Goal: Find specific page/section: Find specific page/section

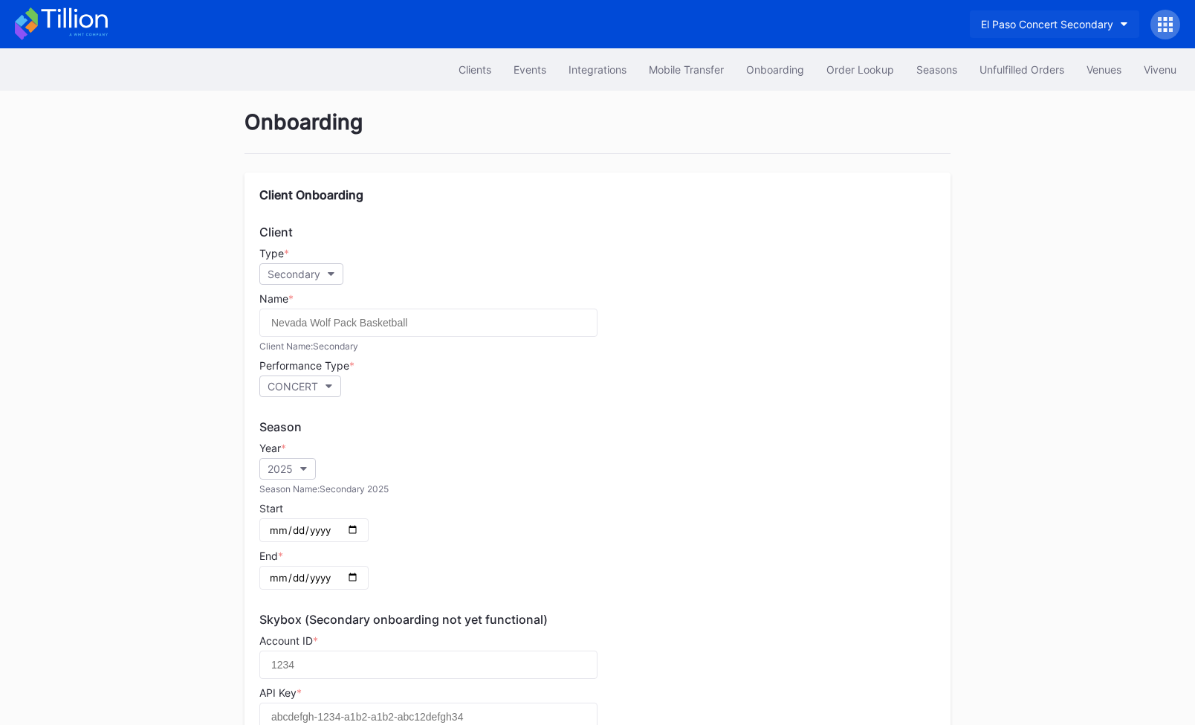
click at [1122, 20] on button "El Paso Concert Secondary" at bounding box center [1054, 24] width 169 height 28
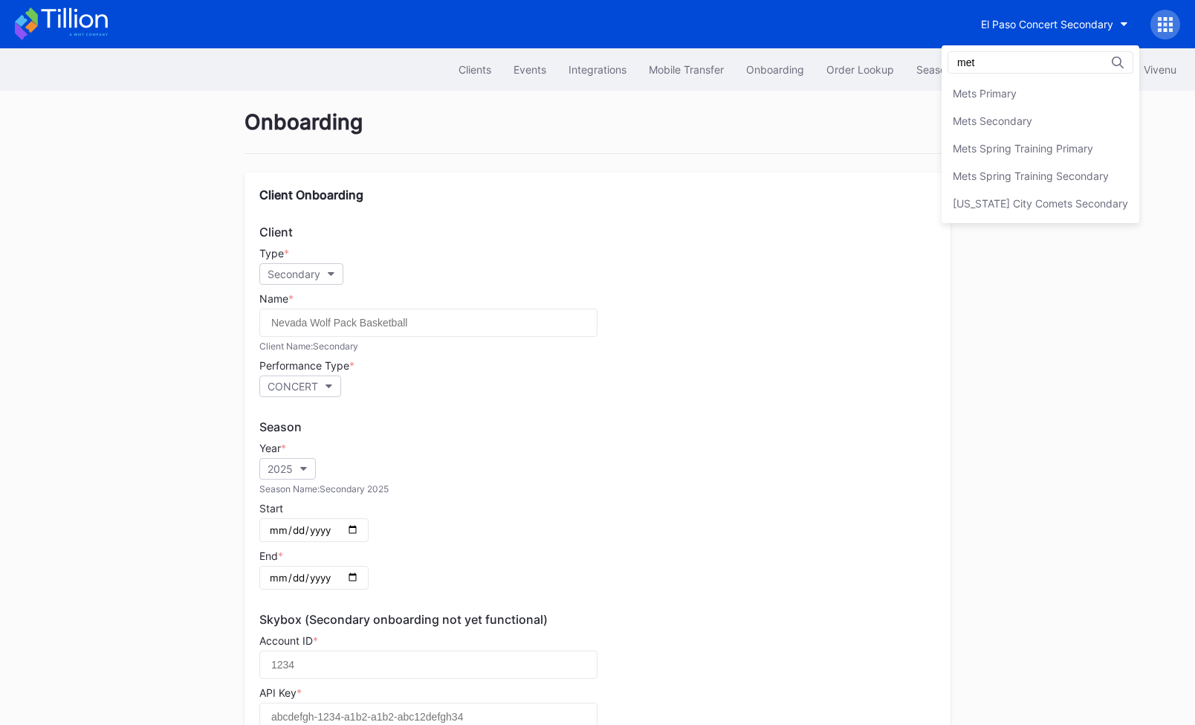
type input "met"
click at [1105, 77] on div "met Mets Primary Mets Secondary Mets Spring Training Primary Mets Spring Traini…" at bounding box center [1041, 134] width 198 height 178
click at [1029, 83] on div "Mets Primary" at bounding box center [1041, 94] width 198 height 28
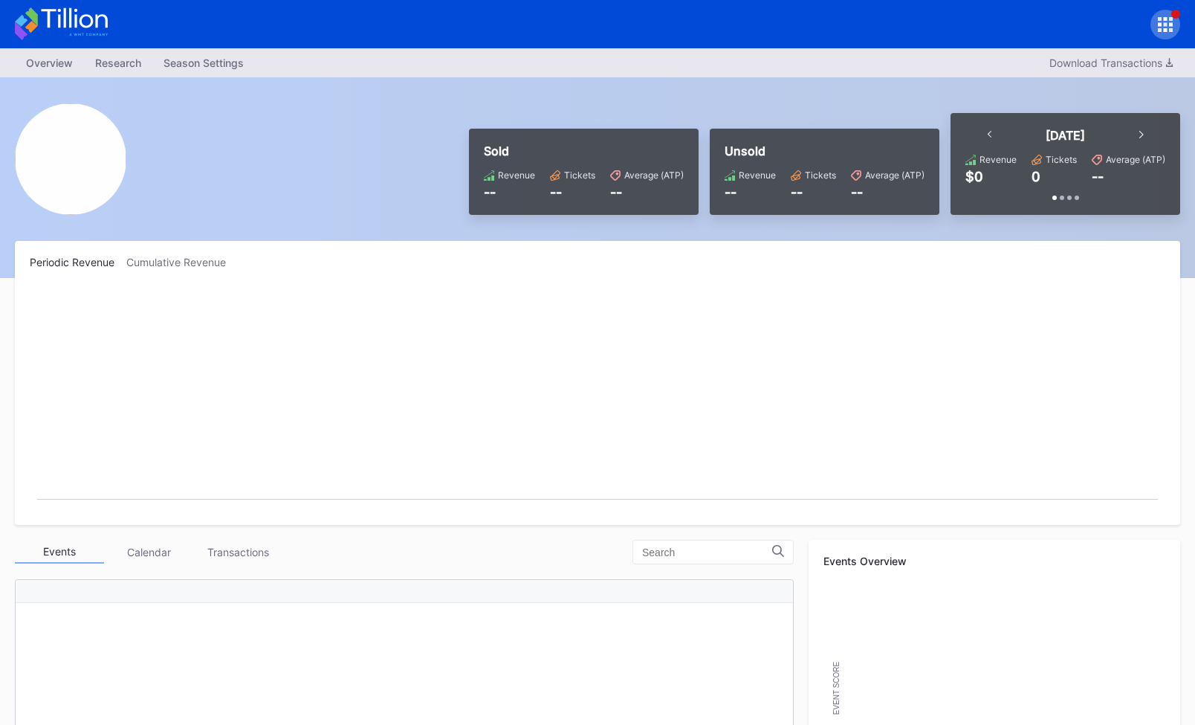
click at [1174, 32] on div at bounding box center [1166, 25] width 30 height 30
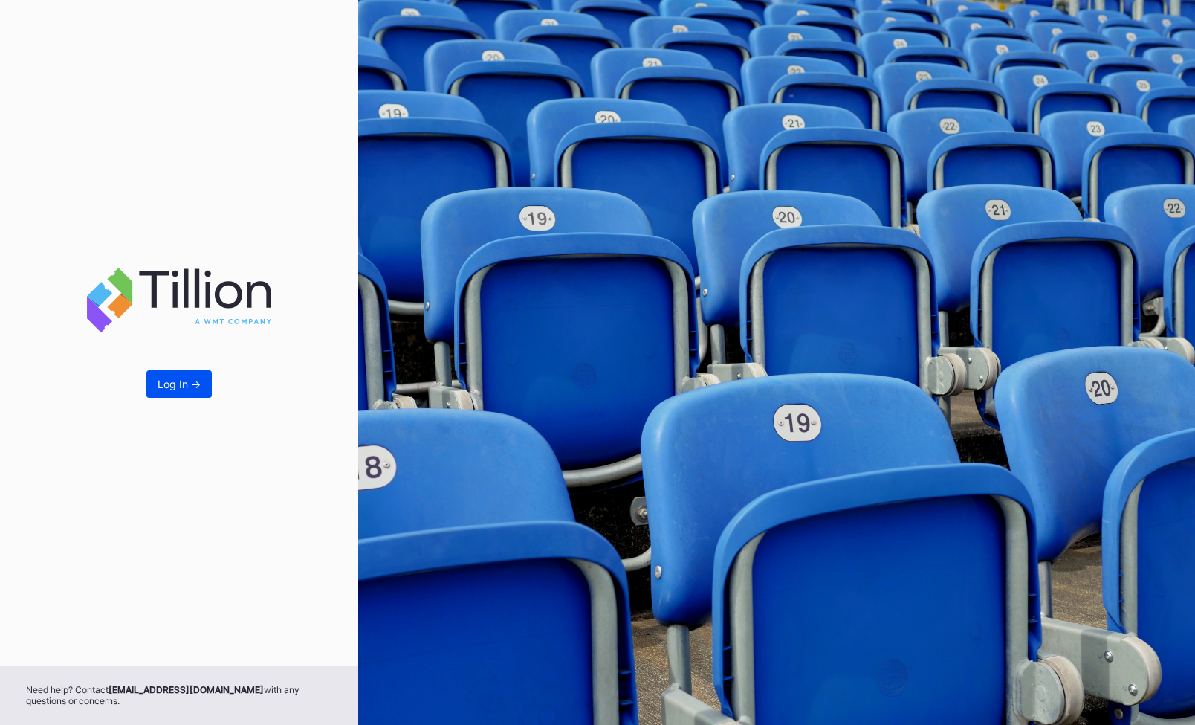
click at [166, 381] on div "Log In ->" at bounding box center [179, 384] width 43 height 13
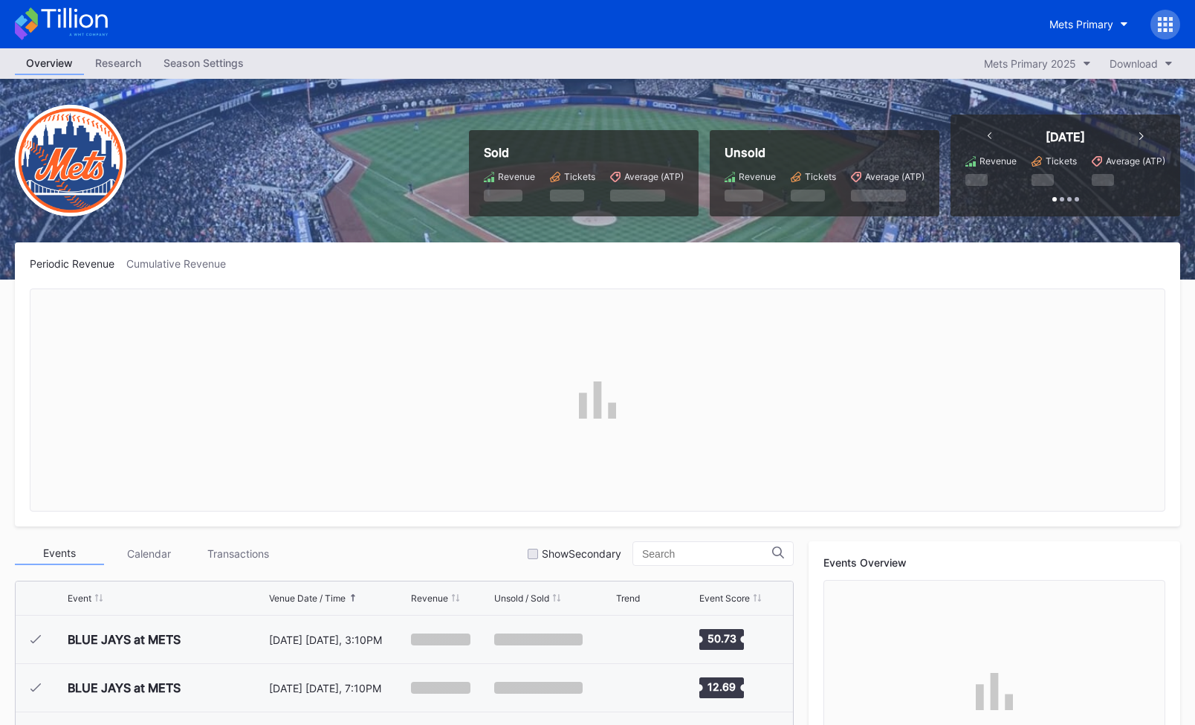
scroll to position [3720, 0]
click at [1171, 30] on icon at bounding box center [1171, 30] width 4 height 4
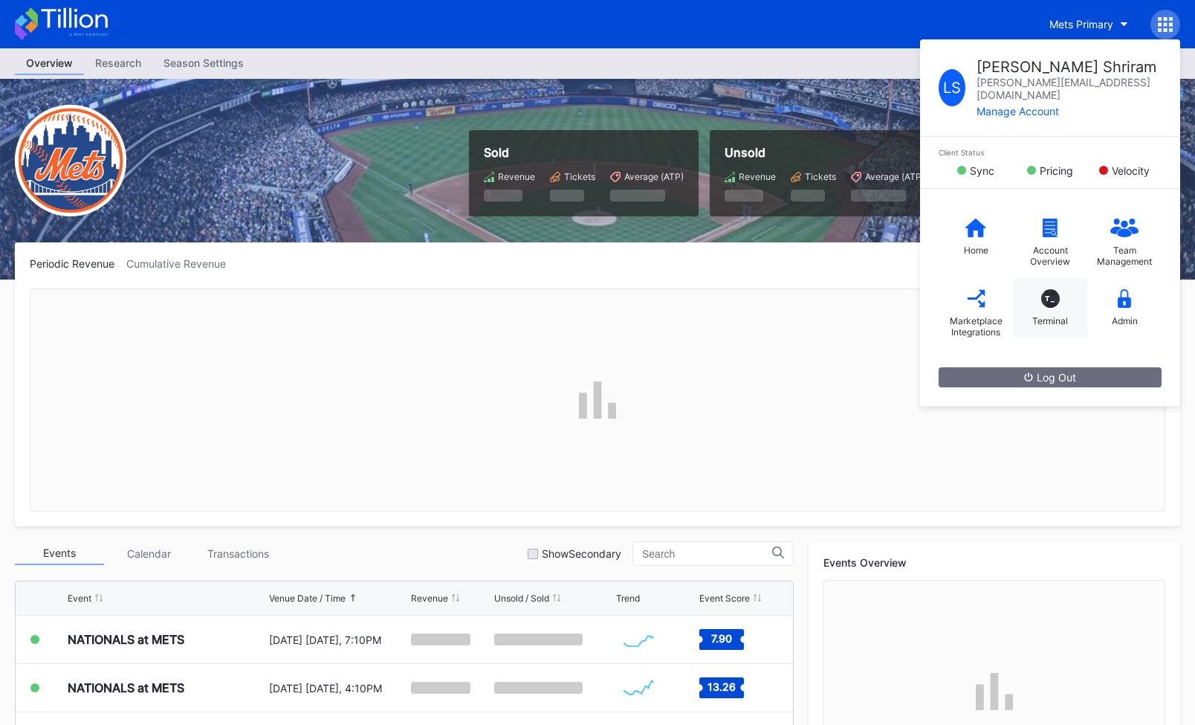
click at [1057, 278] on div "T_ Terminal" at bounding box center [1050, 307] width 74 height 59
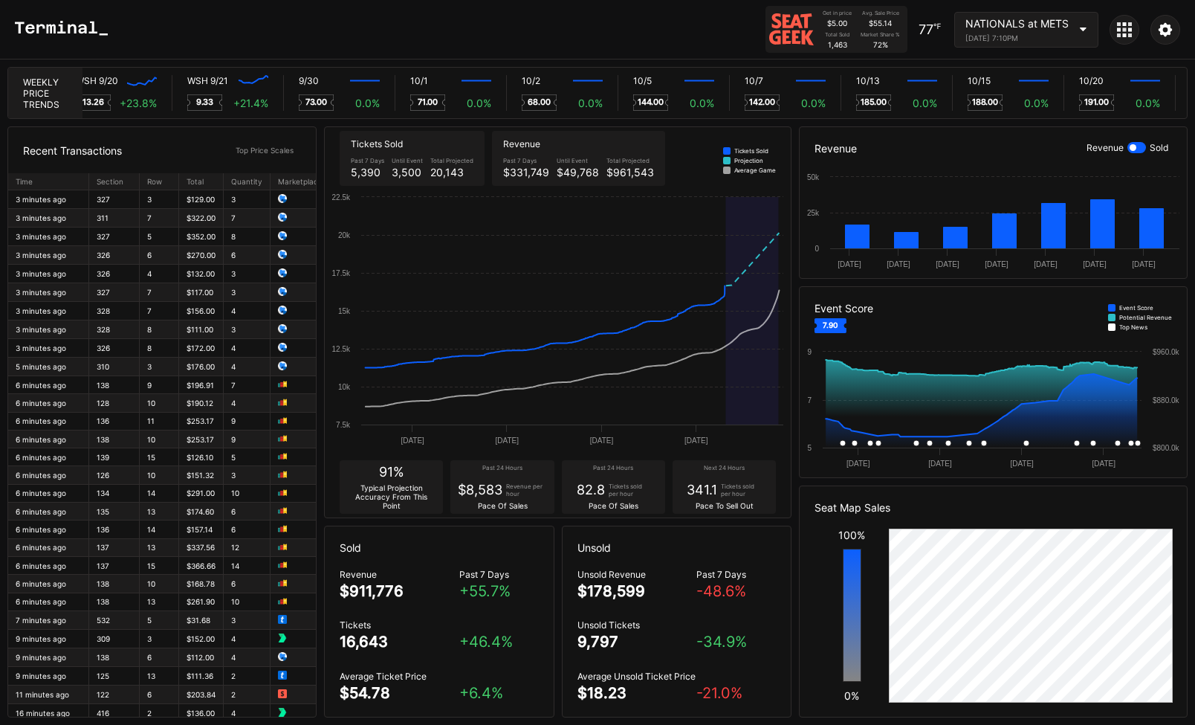
scroll to position [0, 8721]
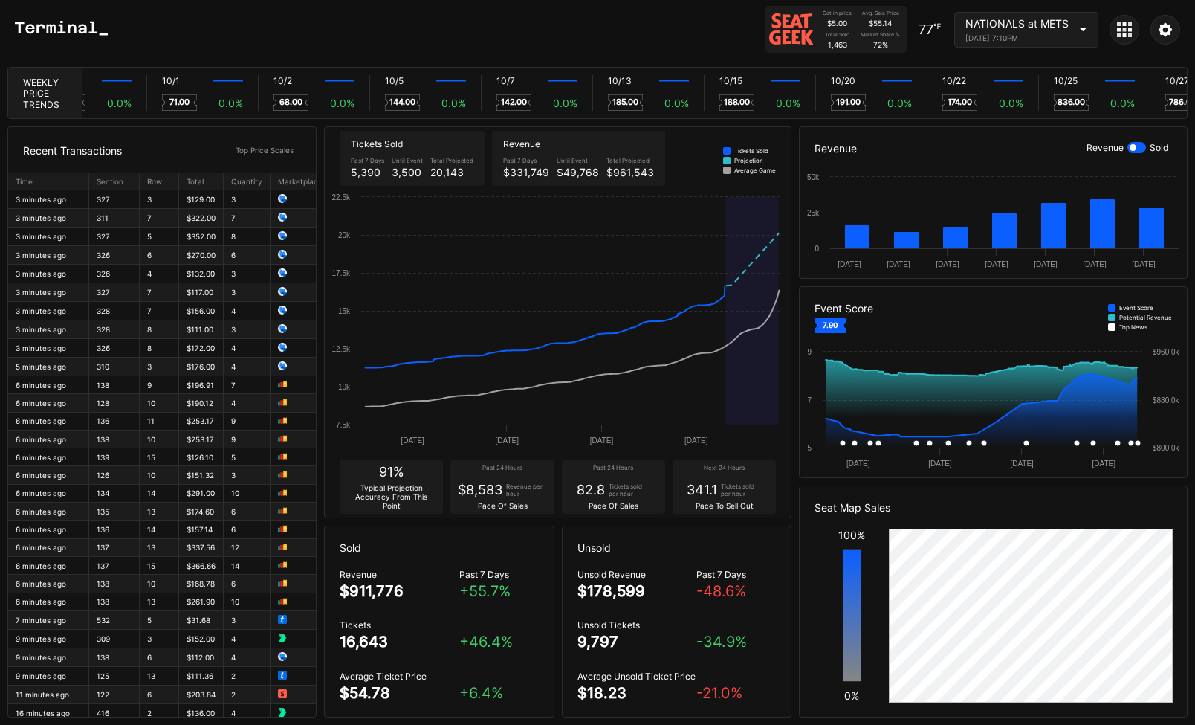
click at [1077, 29] on div "NATIONALS at METS September 19, 2025 7:10PM" at bounding box center [1026, 30] width 144 height 36
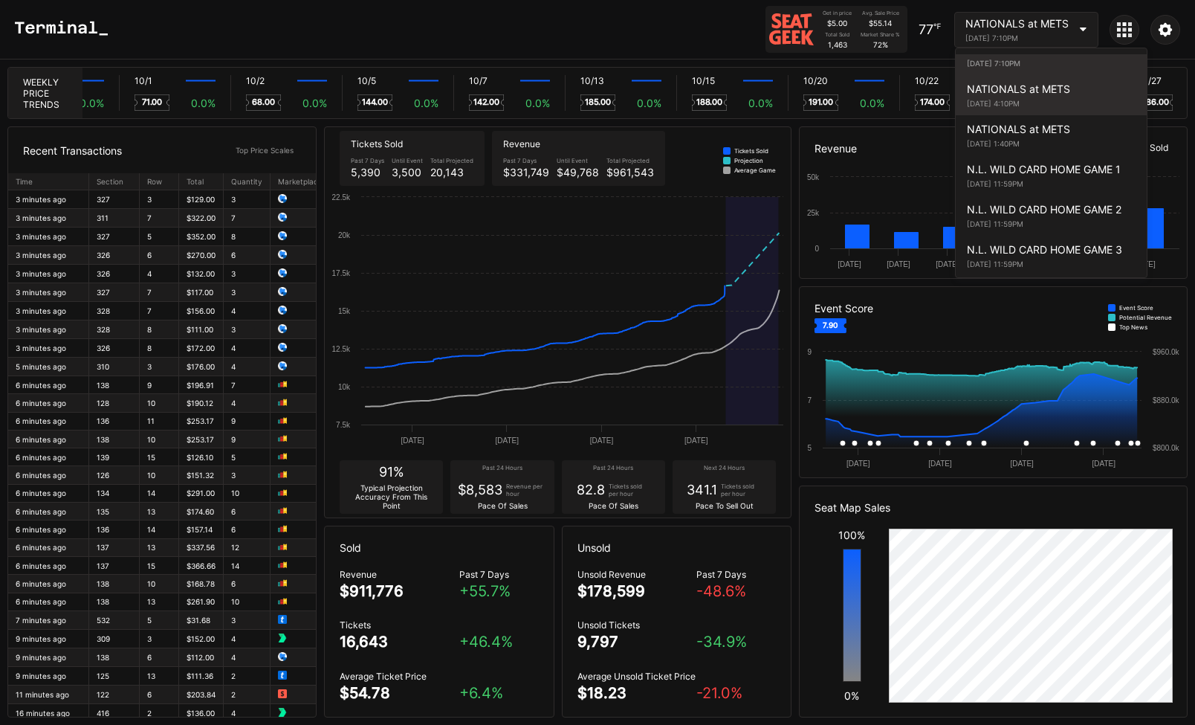
scroll to position [0, 8997]
click at [1041, 115] on div "NATIONALS at METS September 20, 2025 4:10PM" at bounding box center [1051, 95] width 191 height 40
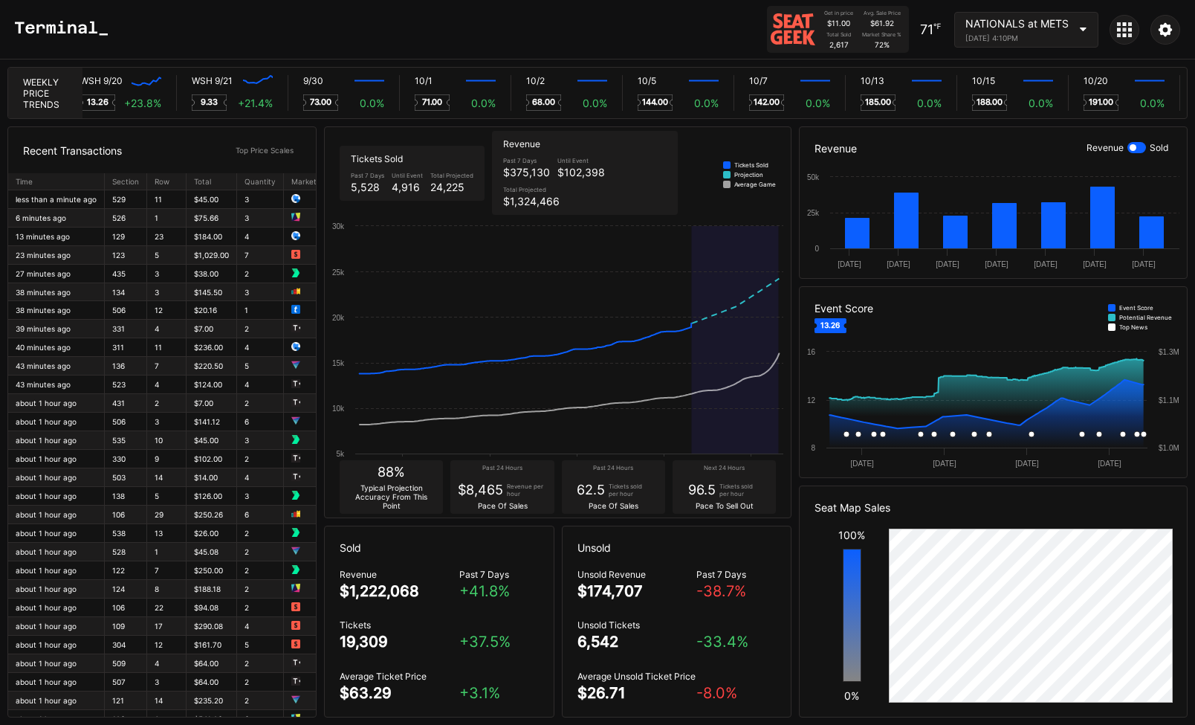
scroll to position [0, 8716]
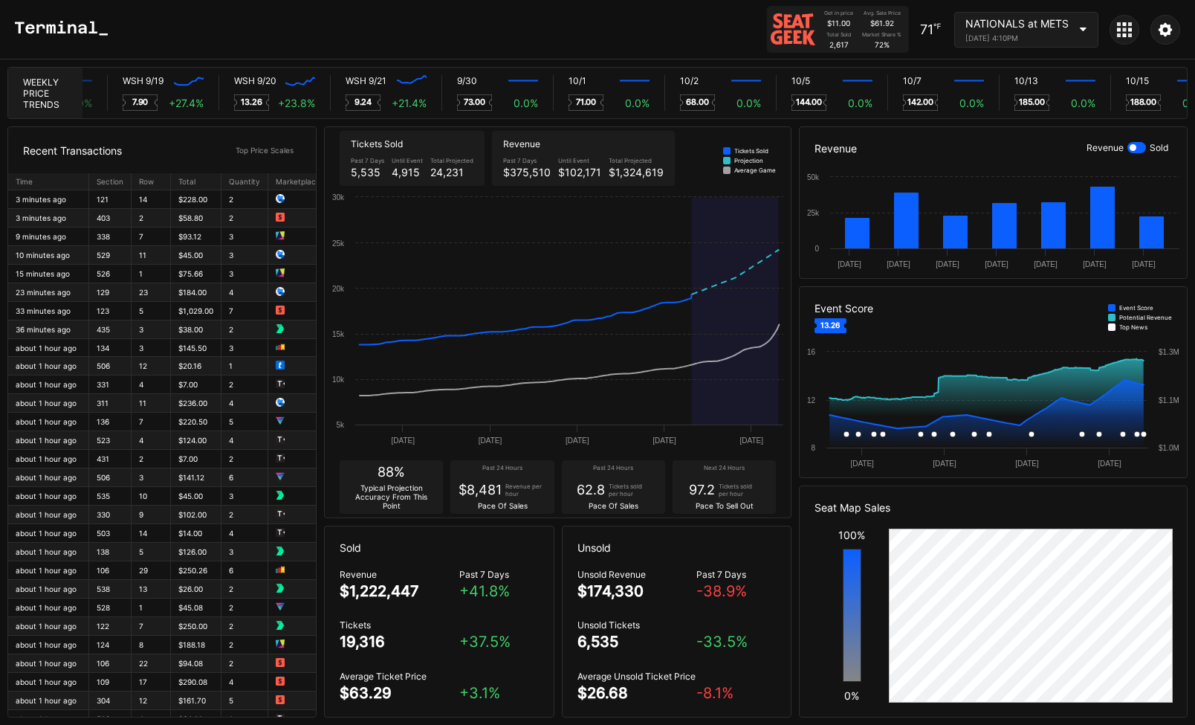
click at [1078, 23] on div "NATIONALS at METS September 20, 2025 4:10PM" at bounding box center [1026, 30] width 144 height 36
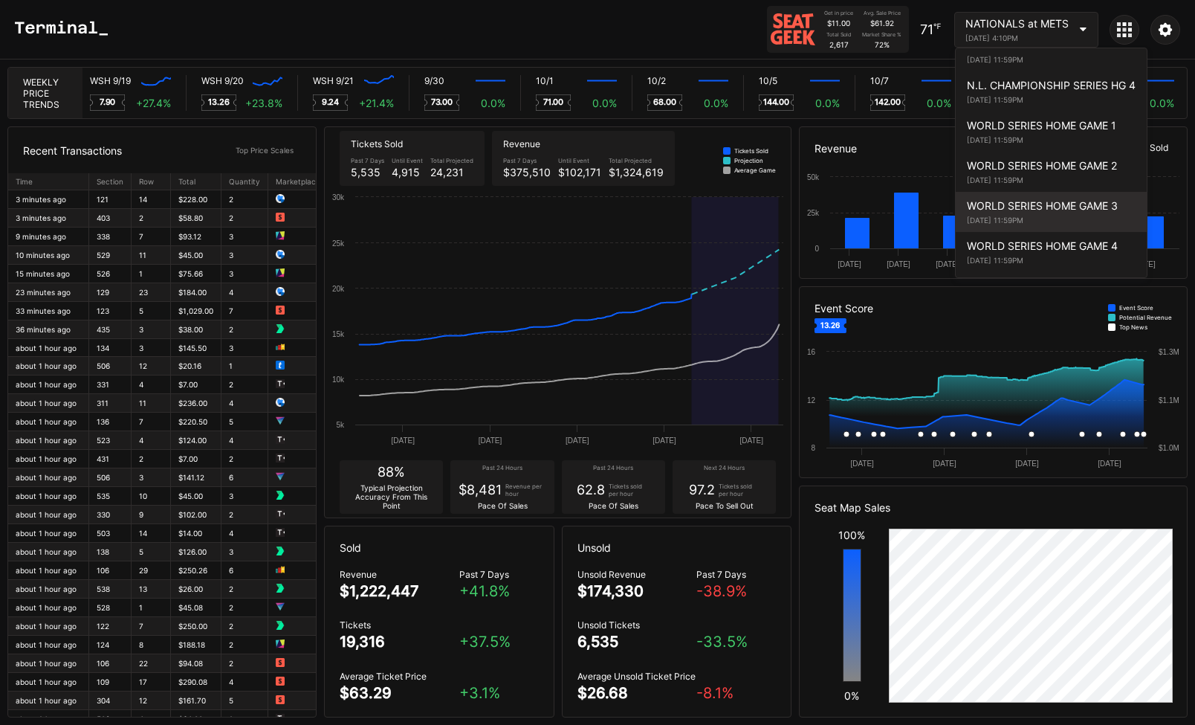
scroll to position [0, 8597]
click at [1071, 227] on div "WORLD SERIES HOME GAME 3 November 1, 2025 11:59PM" at bounding box center [1051, 212] width 191 height 40
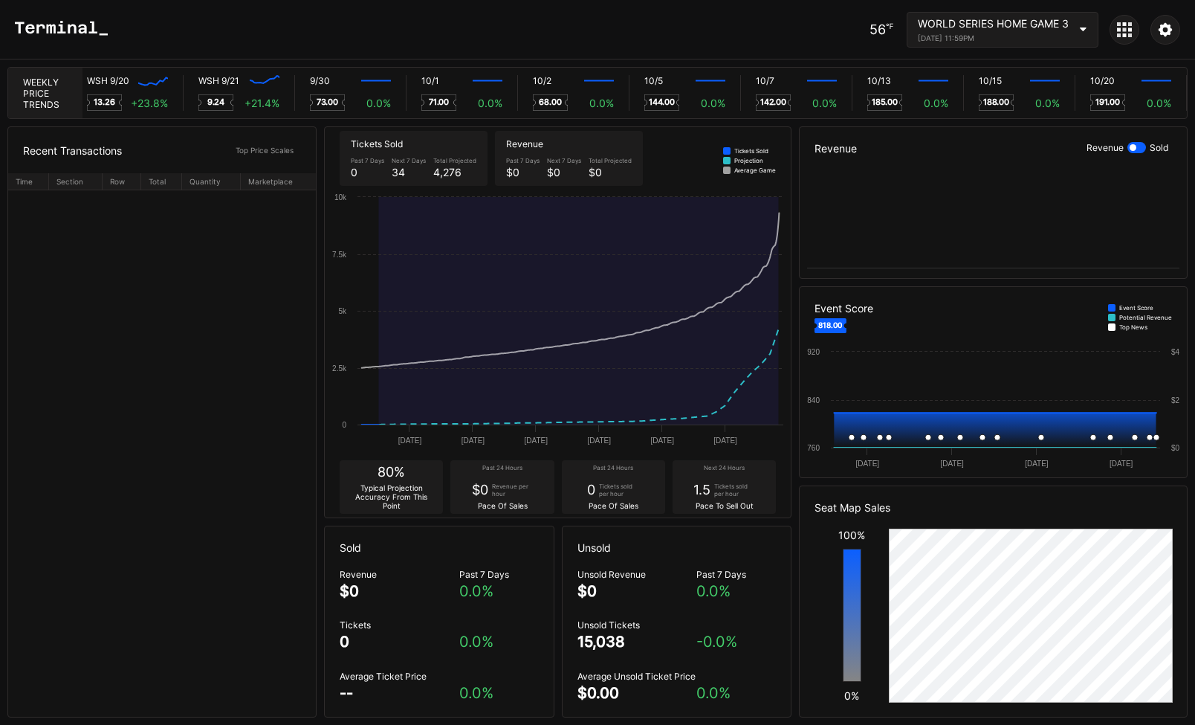
click at [1052, 38] on div "November 1, 2025 11:59PM" at bounding box center [993, 37] width 151 height 9
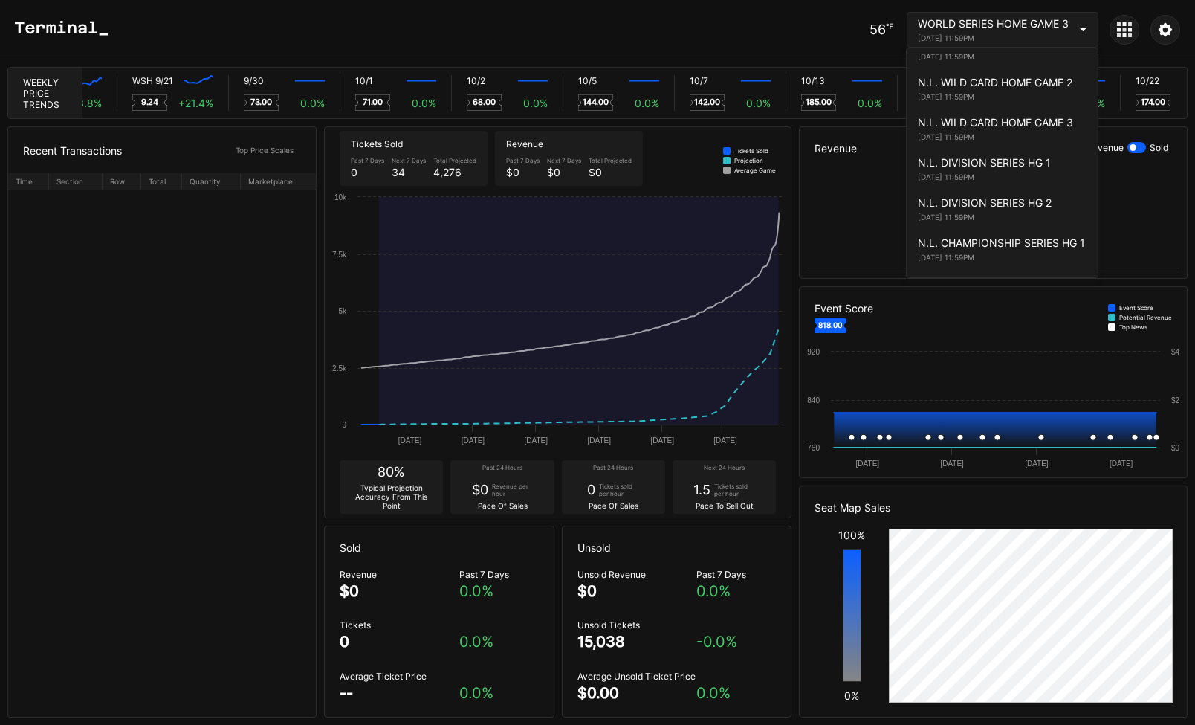
scroll to position [3190, 0]
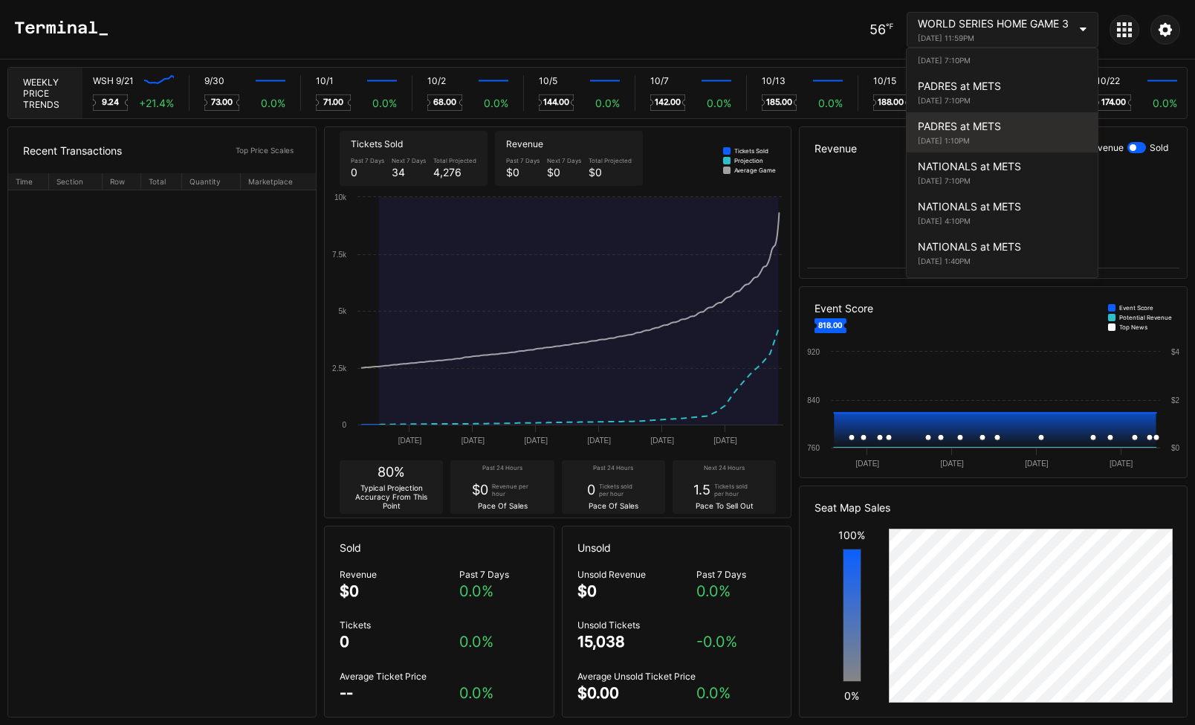
click at [1028, 152] on div "PADRES at METS September 18, 2025 1:10PM" at bounding box center [1002, 132] width 191 height 40
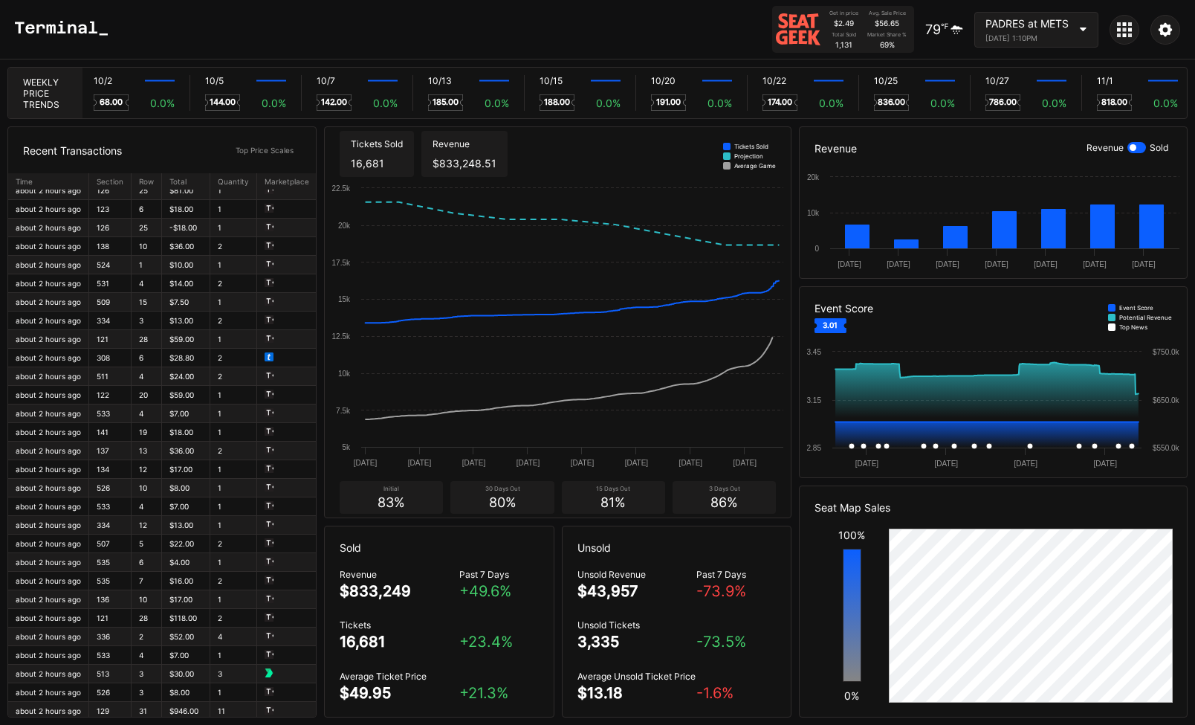
click at [1048, 20] on div "PADRES at METS" at bounding box center [1027, 23] width 83 height 13
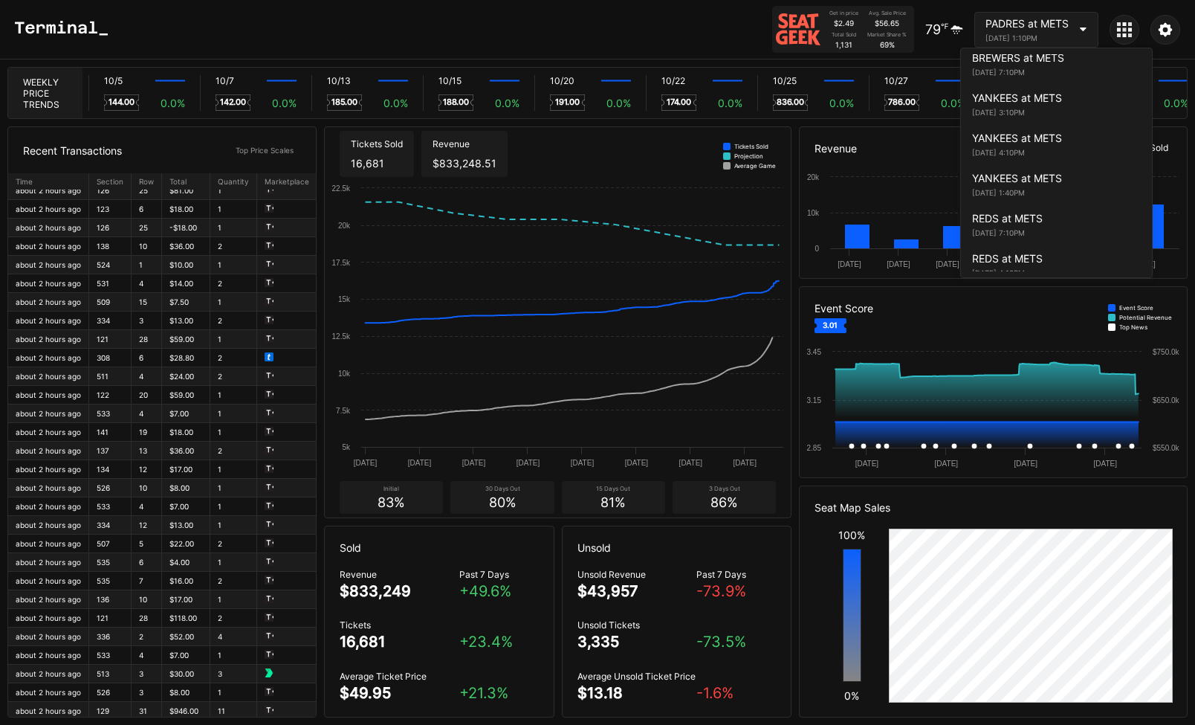
scroll to position [0, 0]
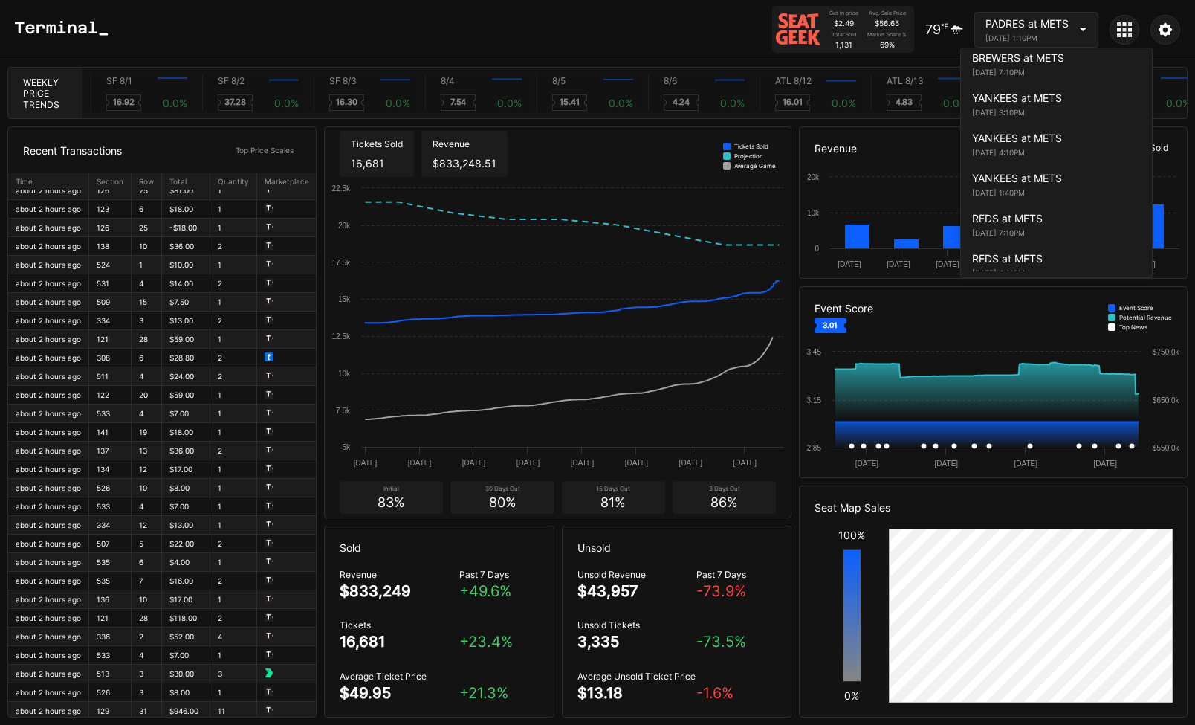
click at [1023, 197] on div "July 6, 2025 1:40PM" at bounding box center [1056, 192] width 169 height 9
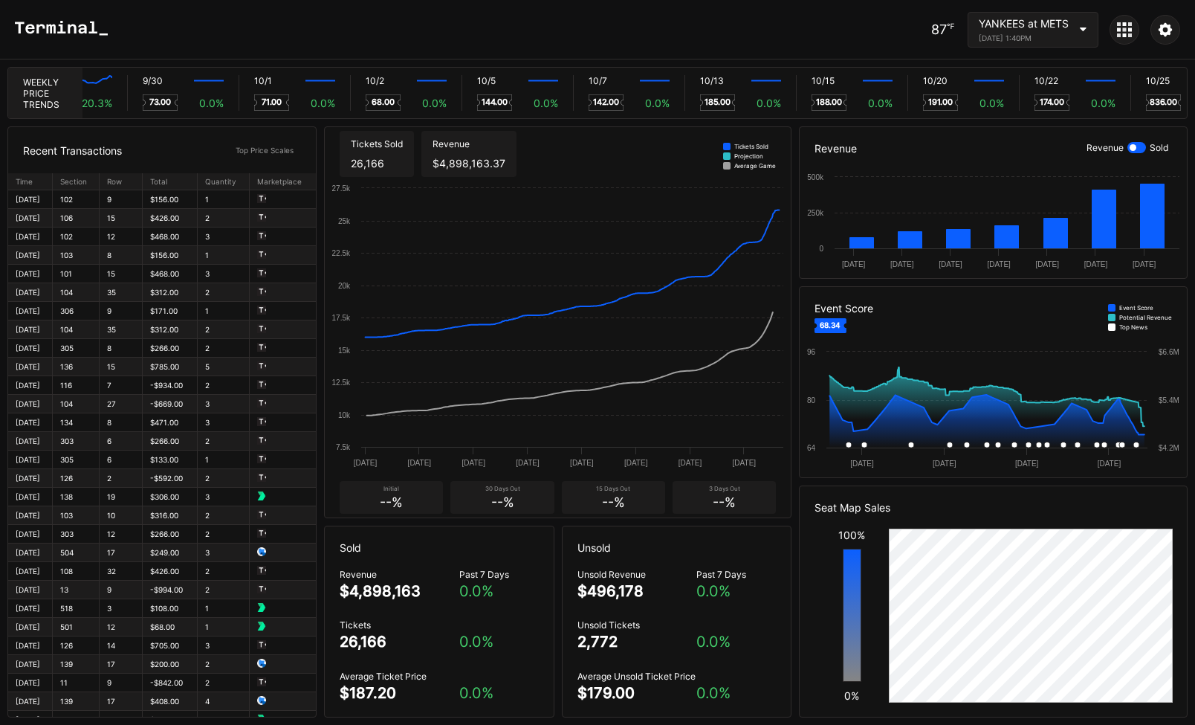
scroll to position [0, 8876]
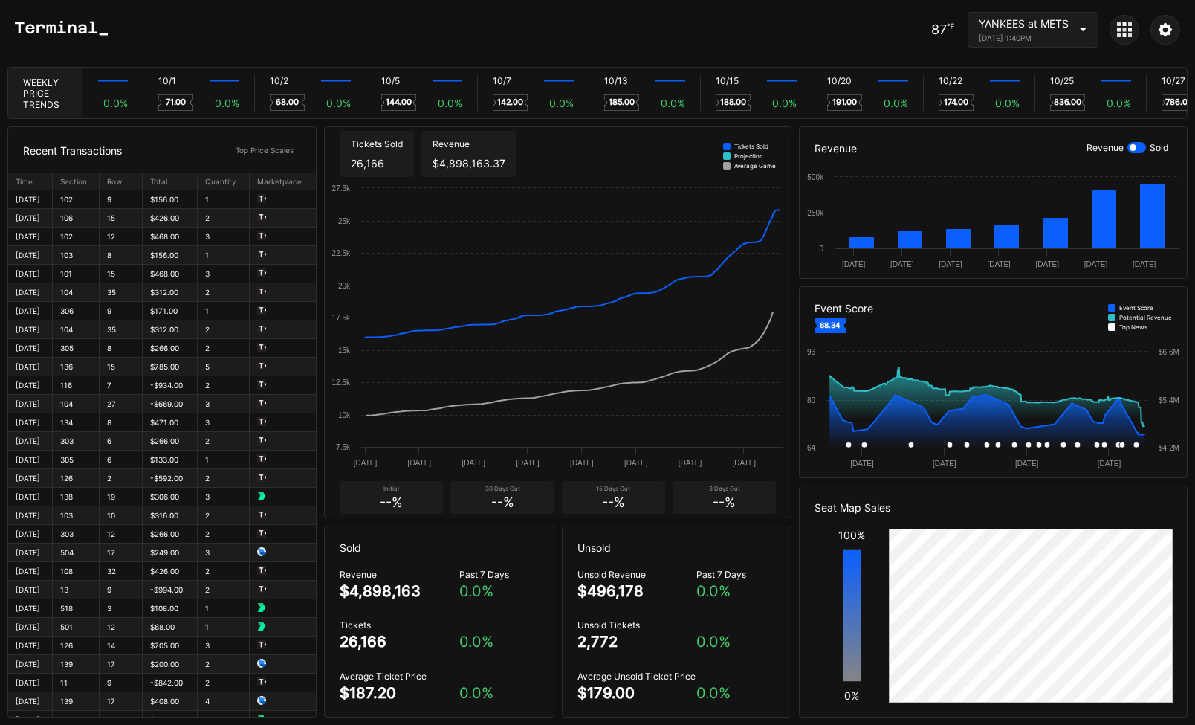
click at [1123, 39] on div at bounding box center [1125, 30] width 30 height 30
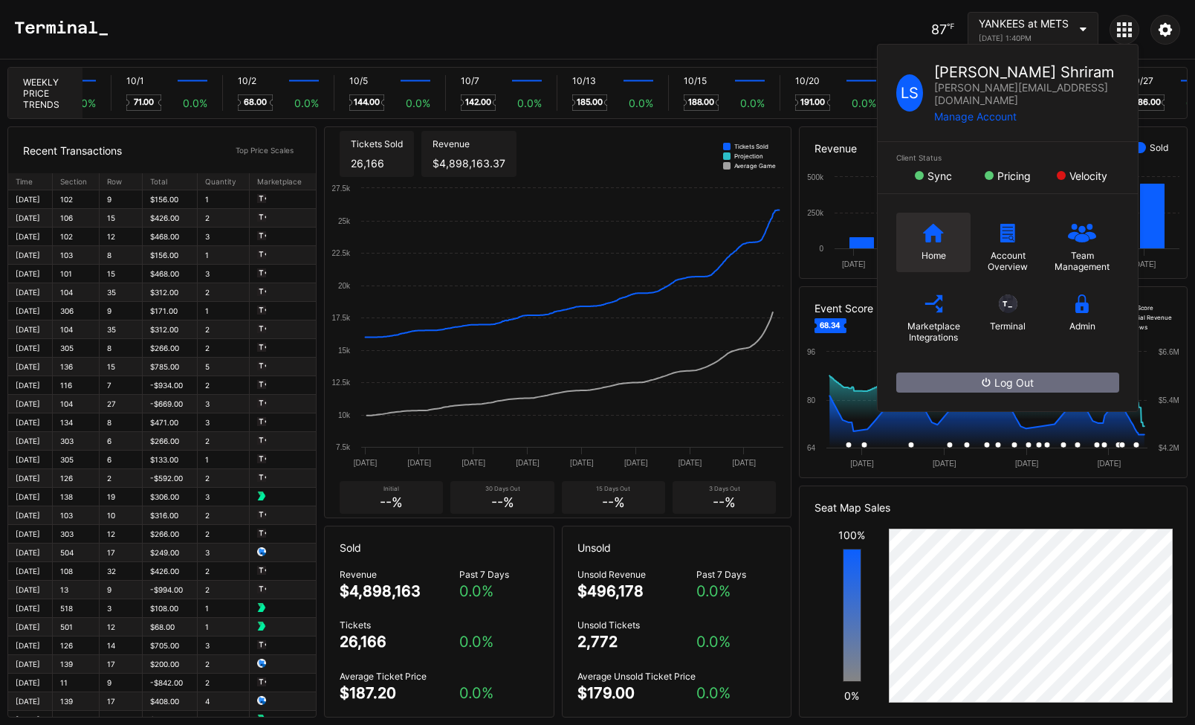
scroll to position [0, 0]
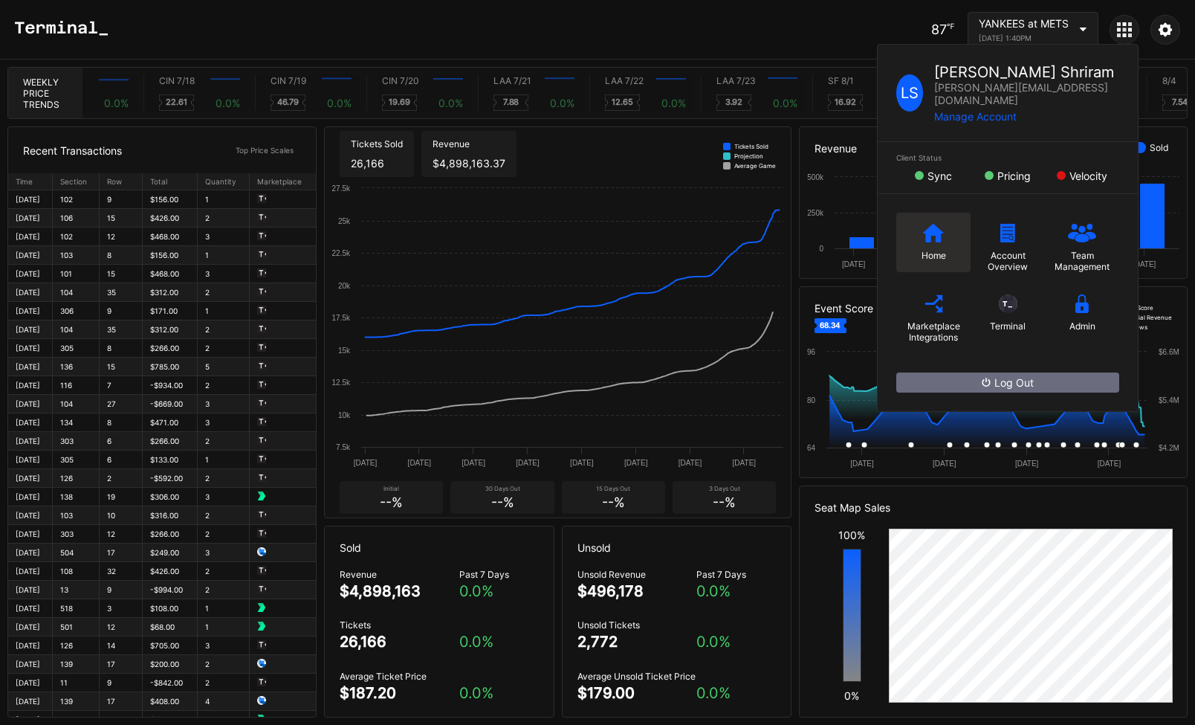
click at [934, 223] on icon at bounding box center [933, 232] width 21 height 19
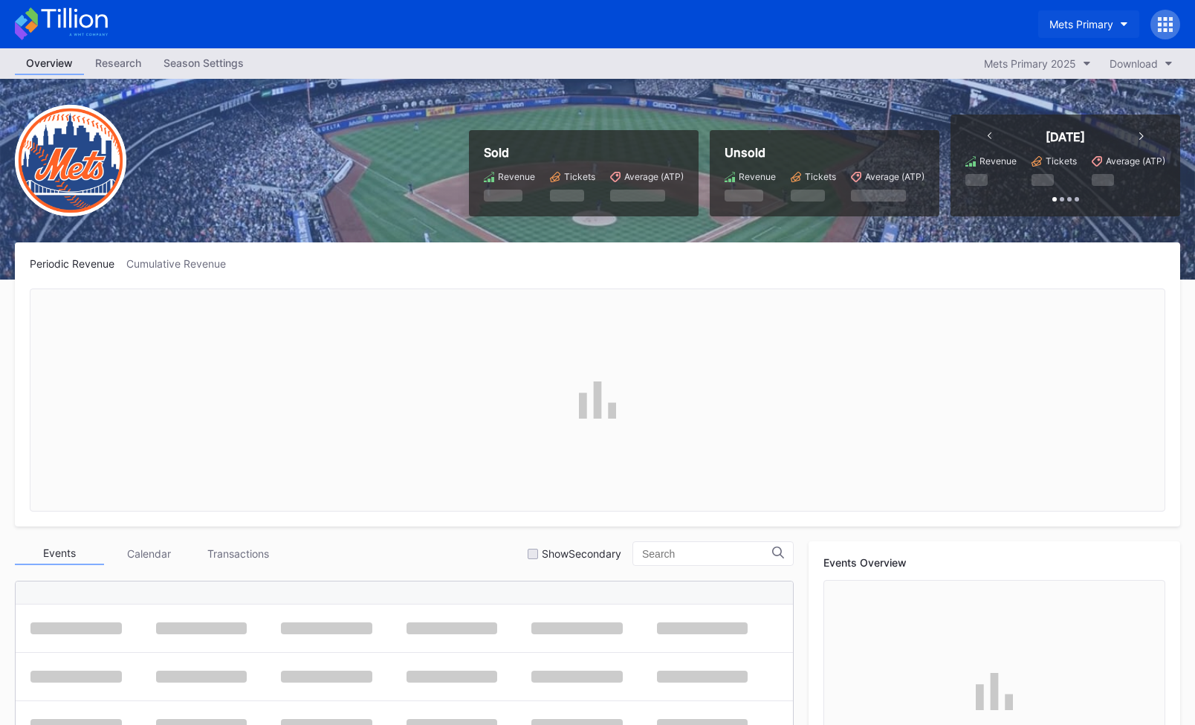
scroll to position [3720, 0]
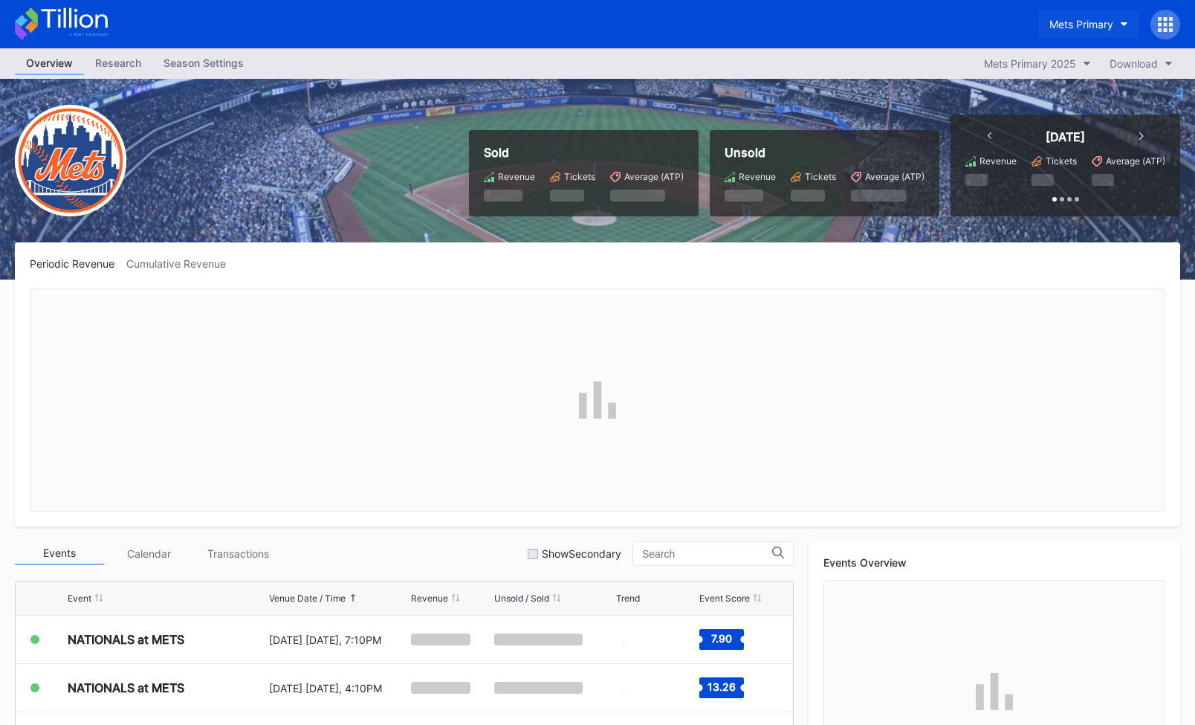
click at [1079, 19] on div "Mets Primary" at bounding box center [1082, 24] width 64 height 13
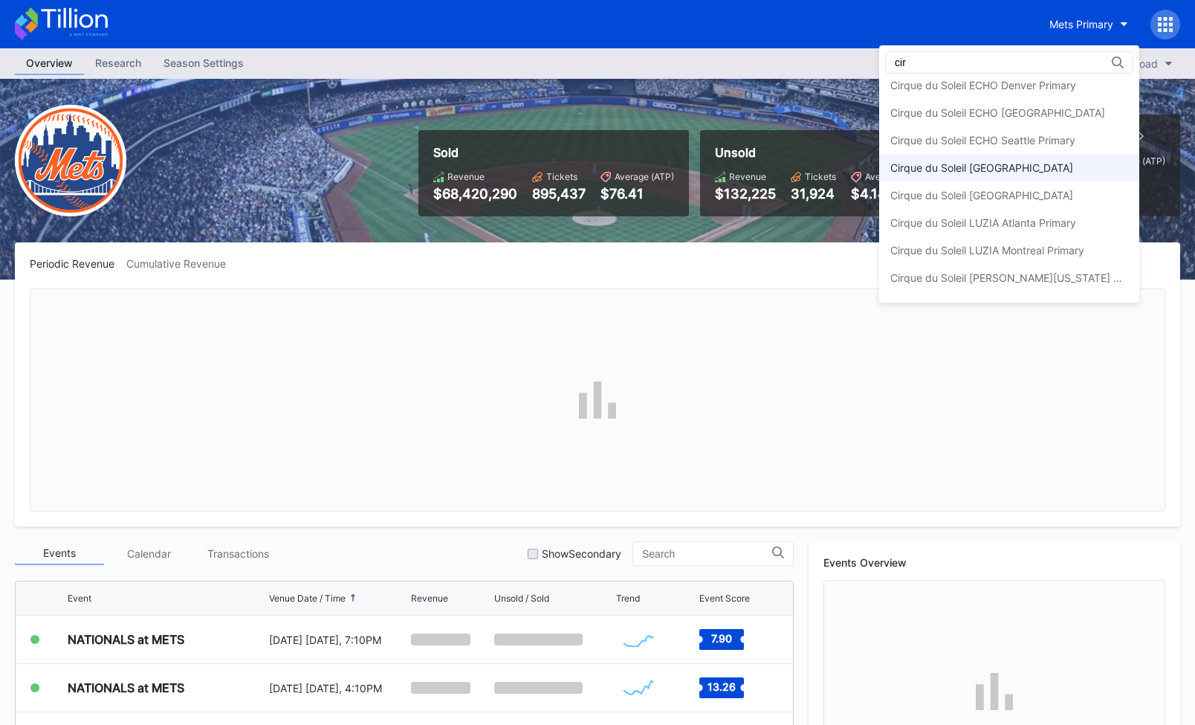
scroll to position [51, 0]
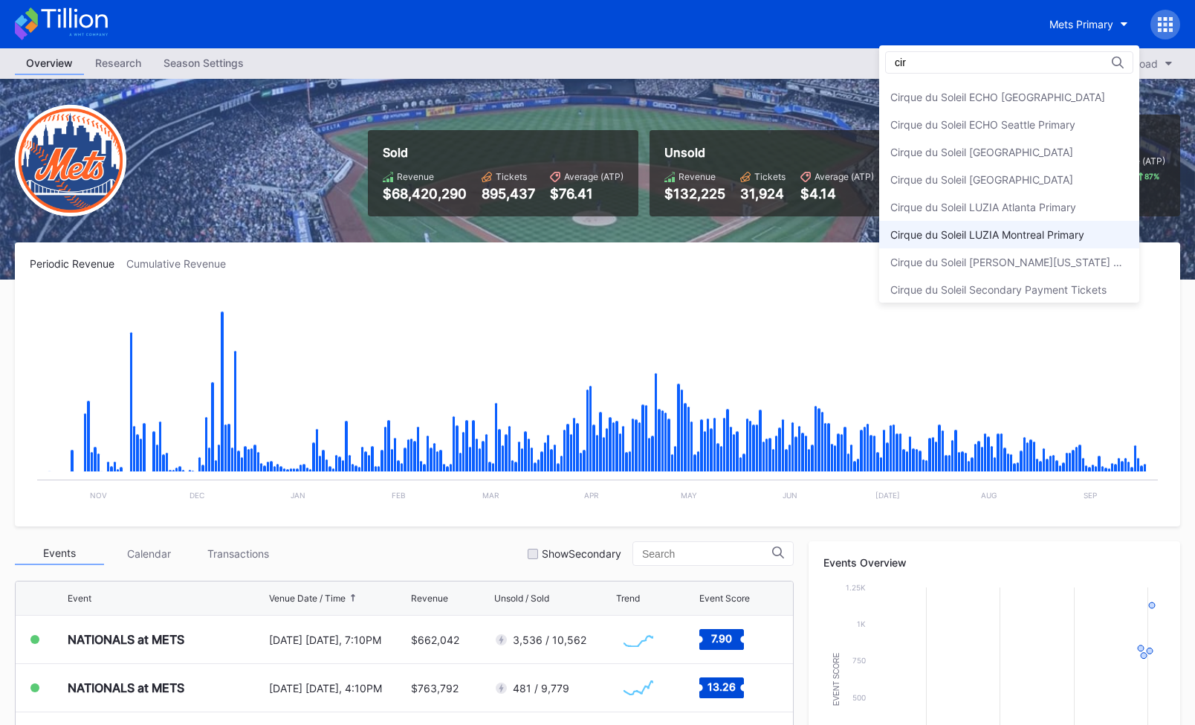
type input "cir"
click at [1019, 235] on div "Cirque du Soleil LUZIA Montreal Primary" at bounding box center [987, 234] width 194 height 13
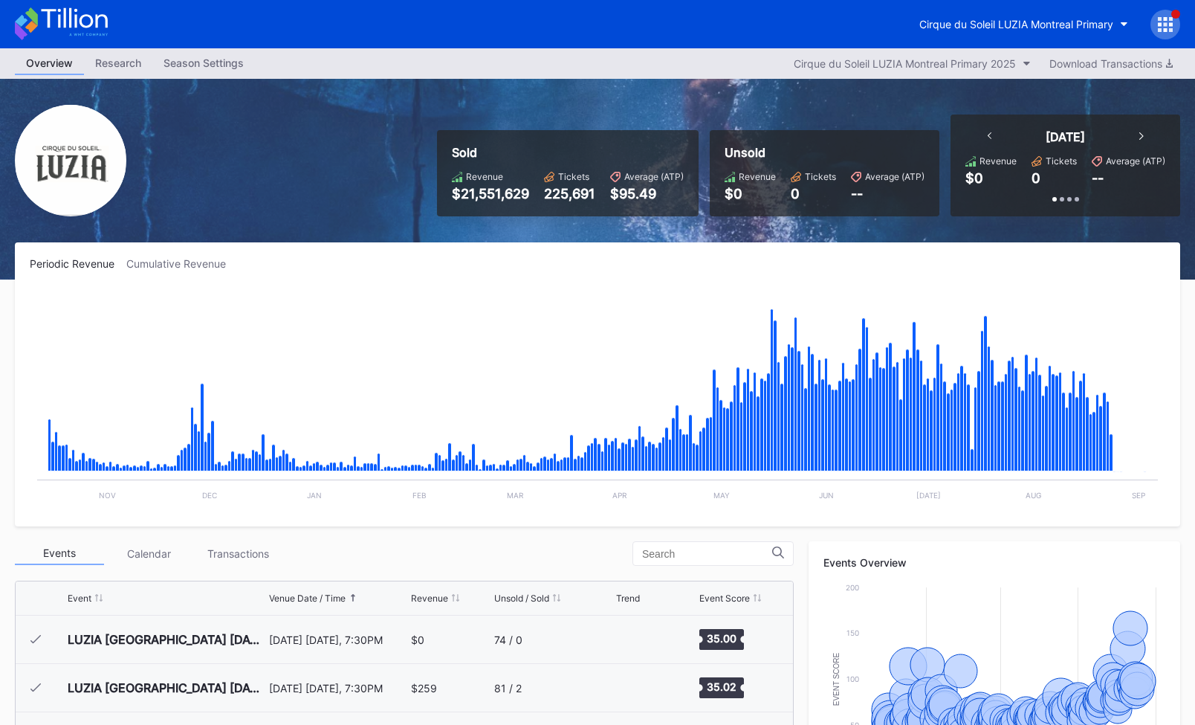
click at [1174, 19] on div at bounding box center [1166, 25] width 30 height 30
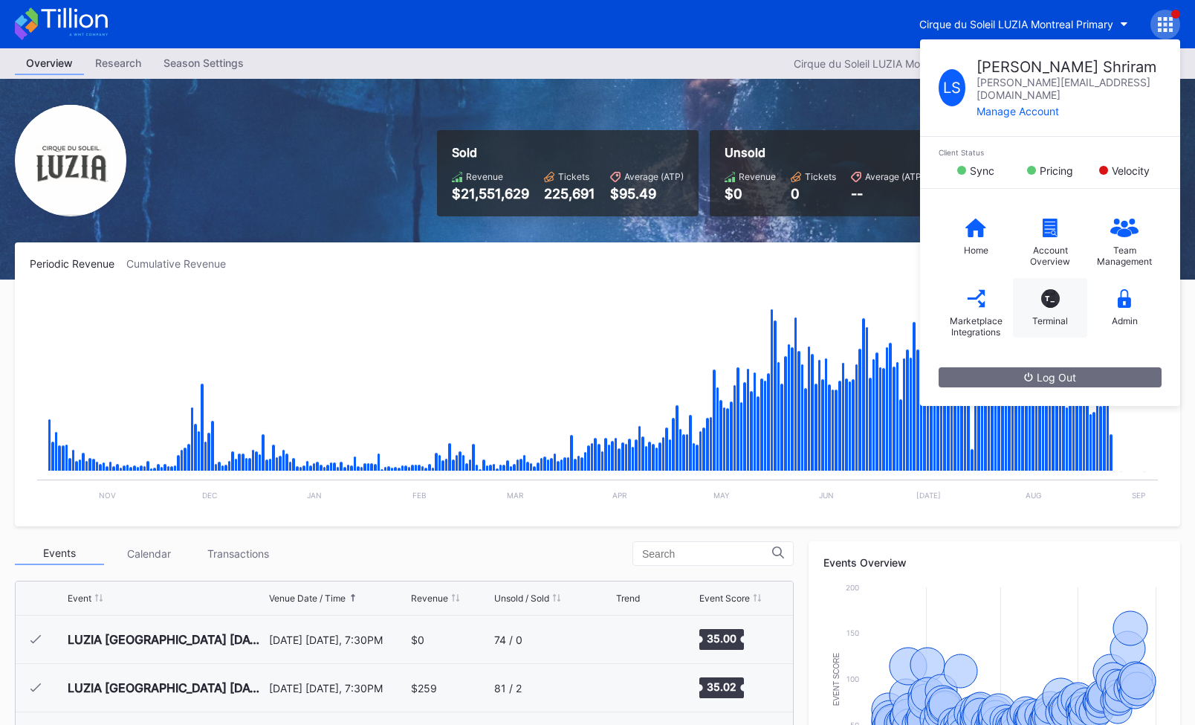
click at [1047, 289] on div "T_" at bounding box center [1050, 298] width 19 height 19
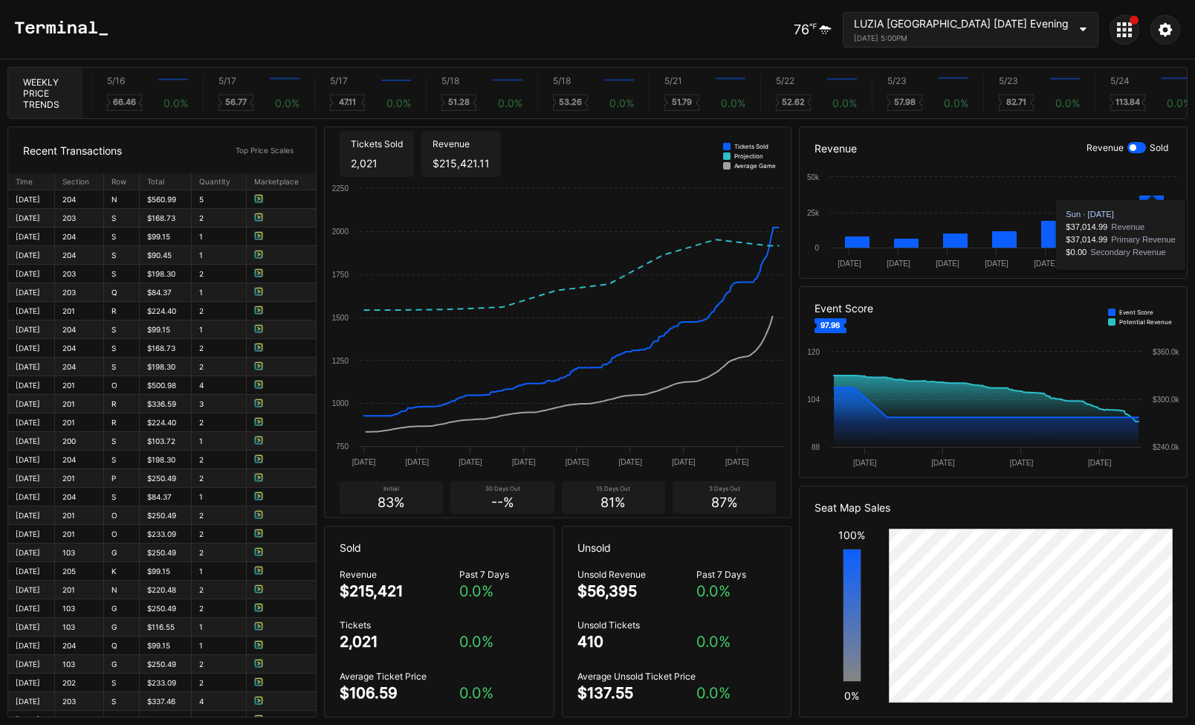
scroll to position [0, 329]
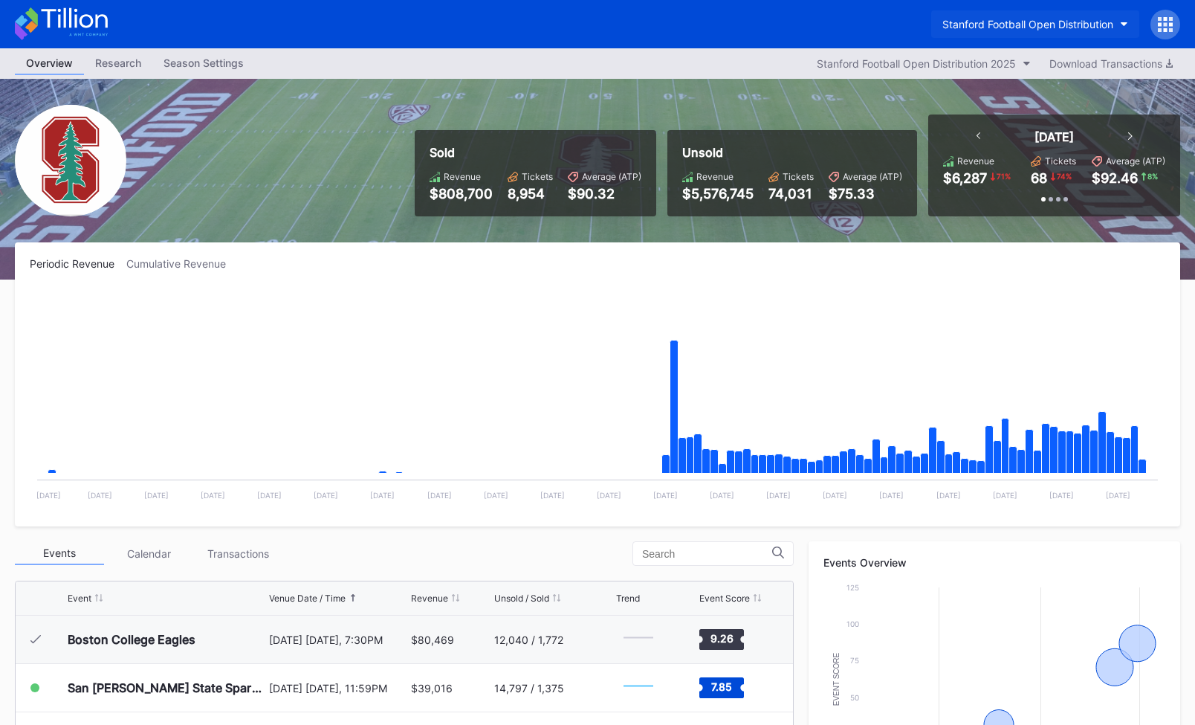
click at [1130, 29] on button "Stanford Football Open Distribution" at bounding box center [1035, 24] width 208 height 28
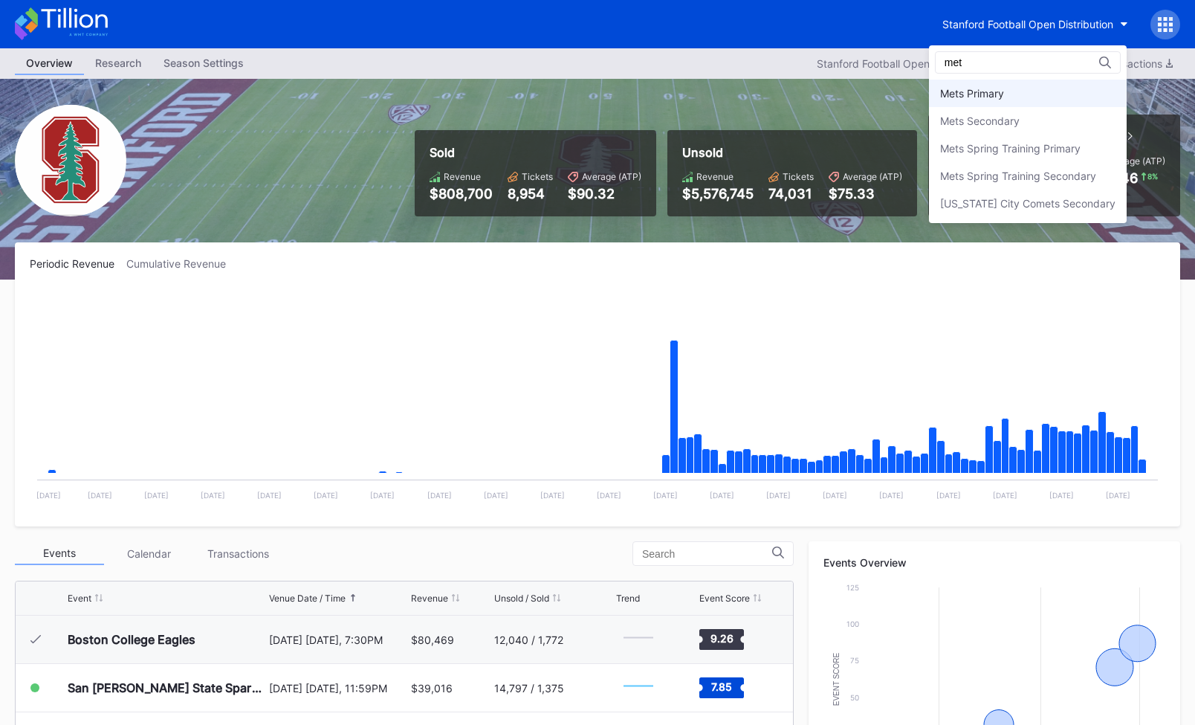
type input "met"
click at [1028, 80] on div "Mets Primary" at bounding box center [1028, 94] width 198 height 28
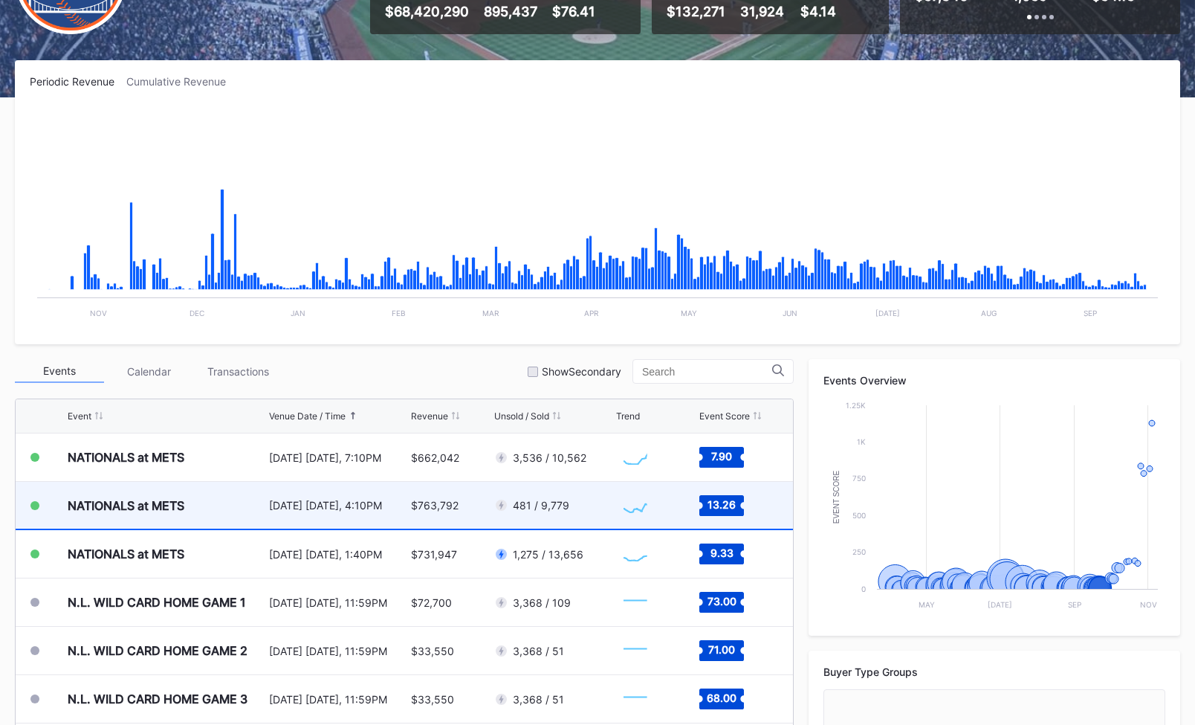
scroll to position [184, 0]
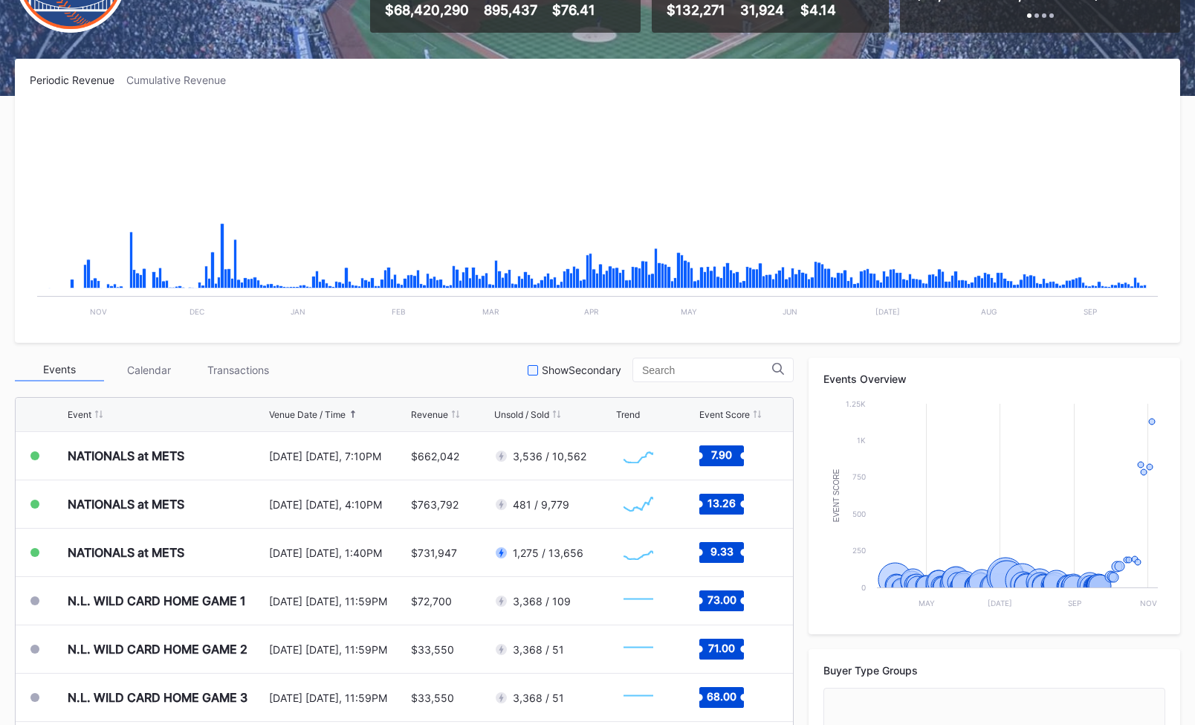
click at [538, 372] on div at bounding box center [533, 370] width 10 height 10
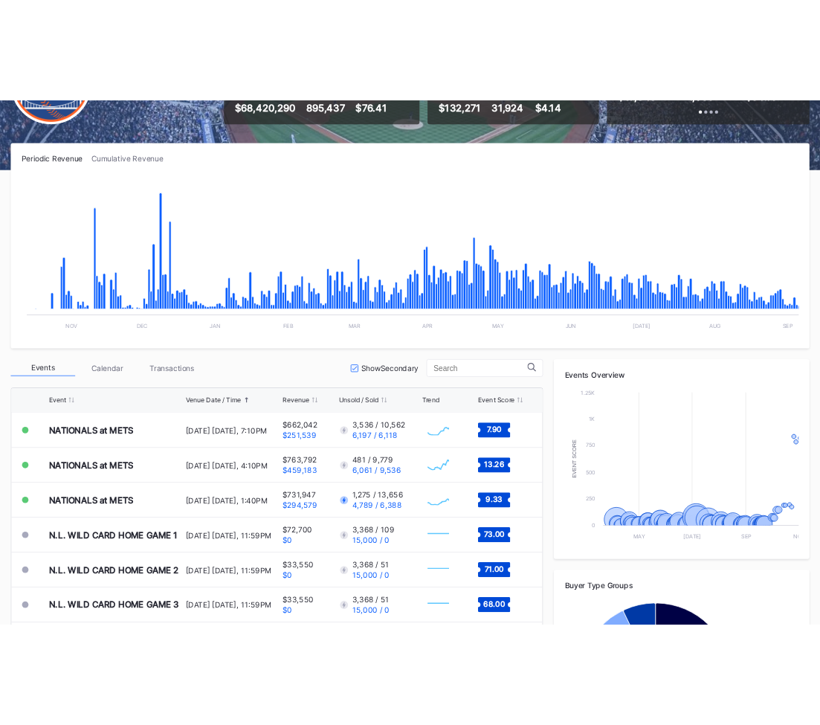
scroll to position [184, 0]
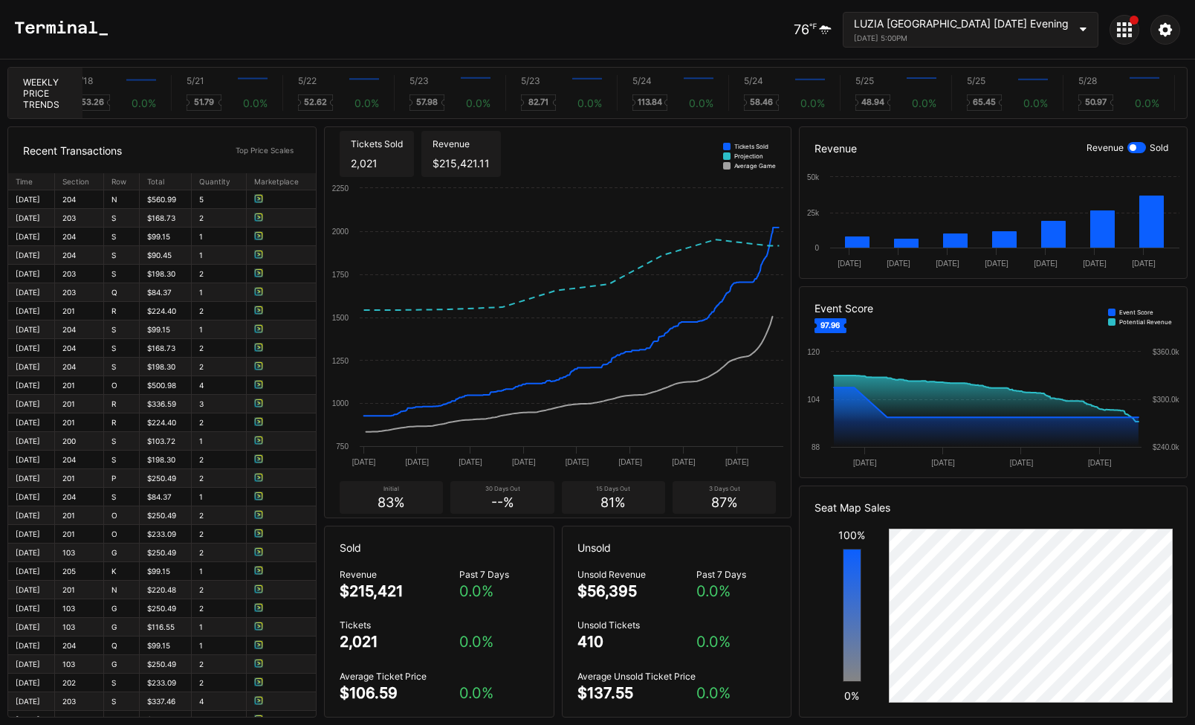
scroll to position [0, 806]
